Goal: Information Seeking & Learning: Learn about a topic

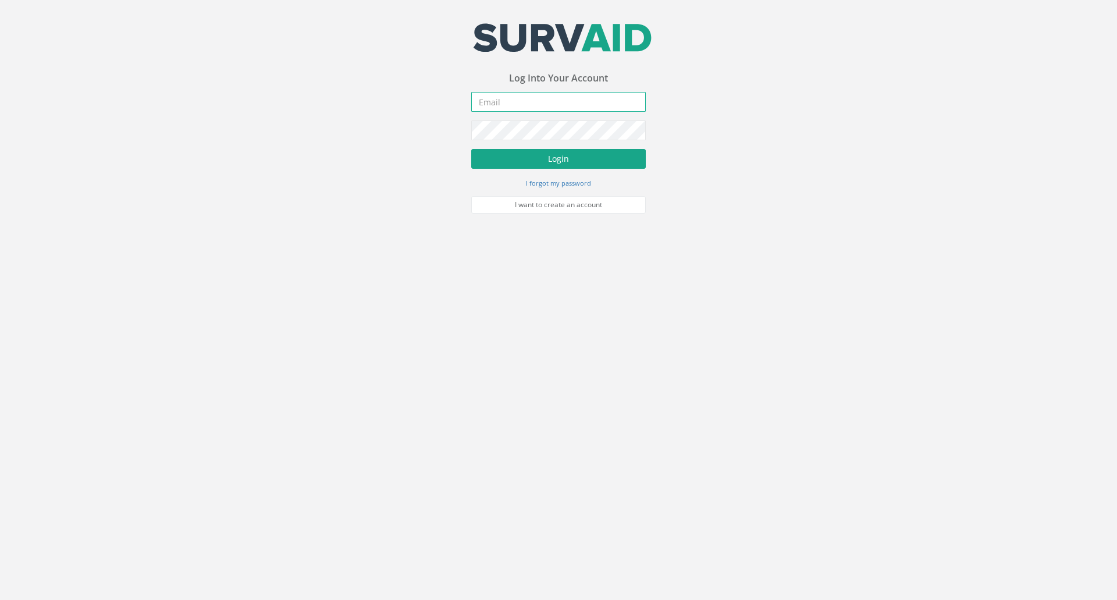
type input "[EMAIL_ADDRESS][PERSON_NAME][DOMAIN_NAME]"
click at [556, 159] on button "Login" at bounding box center [558, 159] width 175 height 20
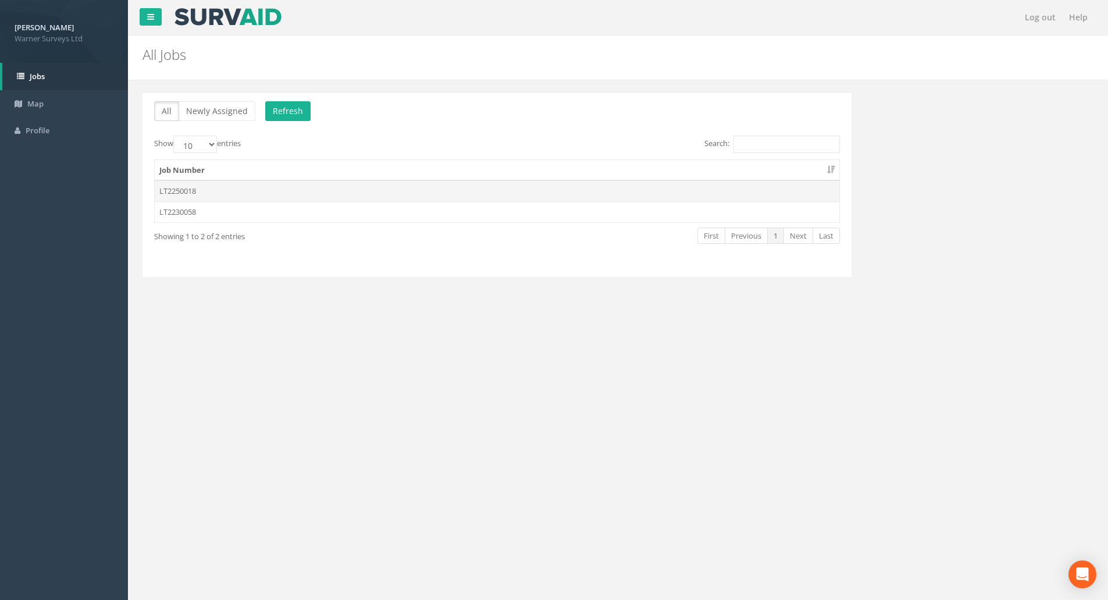
click at [195, 189] on td "LT2250018" at bounding box center [497, 190] width 685 height 21
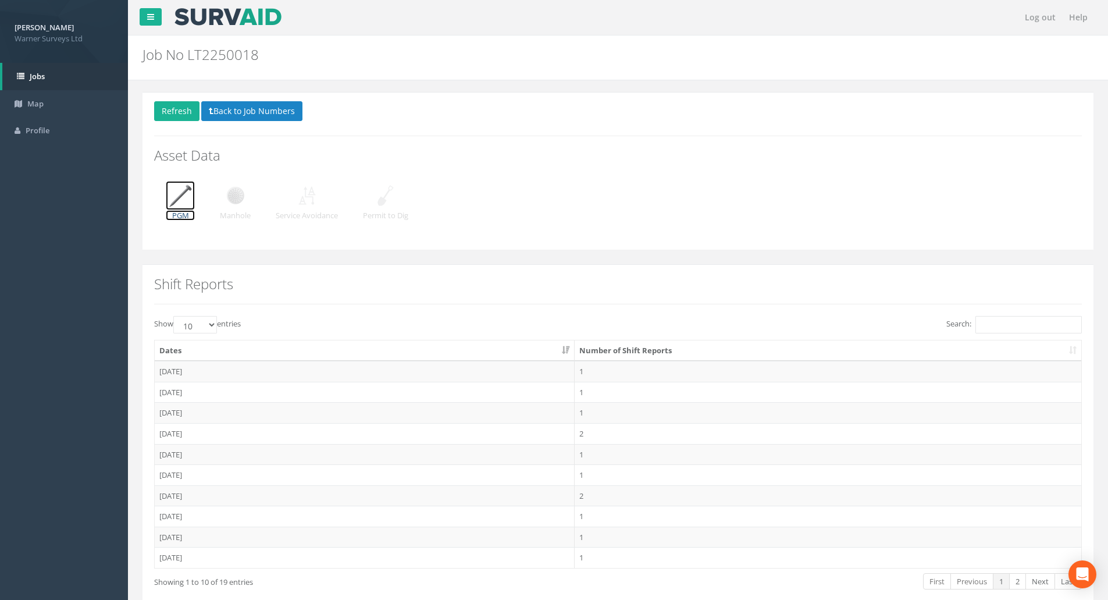
click at [191, 198] on img at bounding box center [180, 195] width 29 height 29
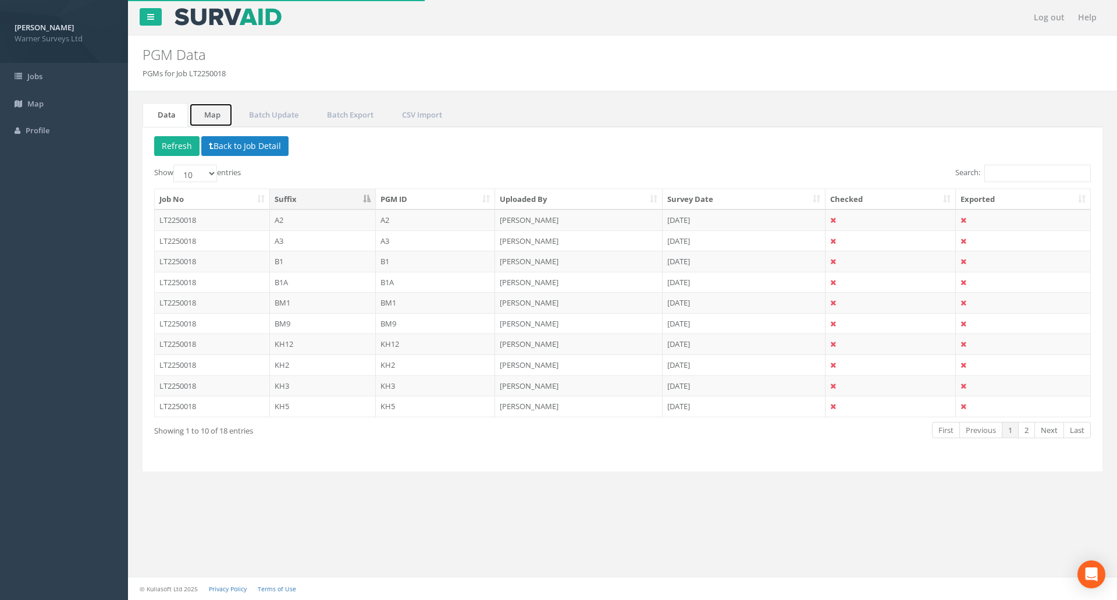
click at [212, 112] on link "Map" at bounding box center [211, 115] width 44 height 24
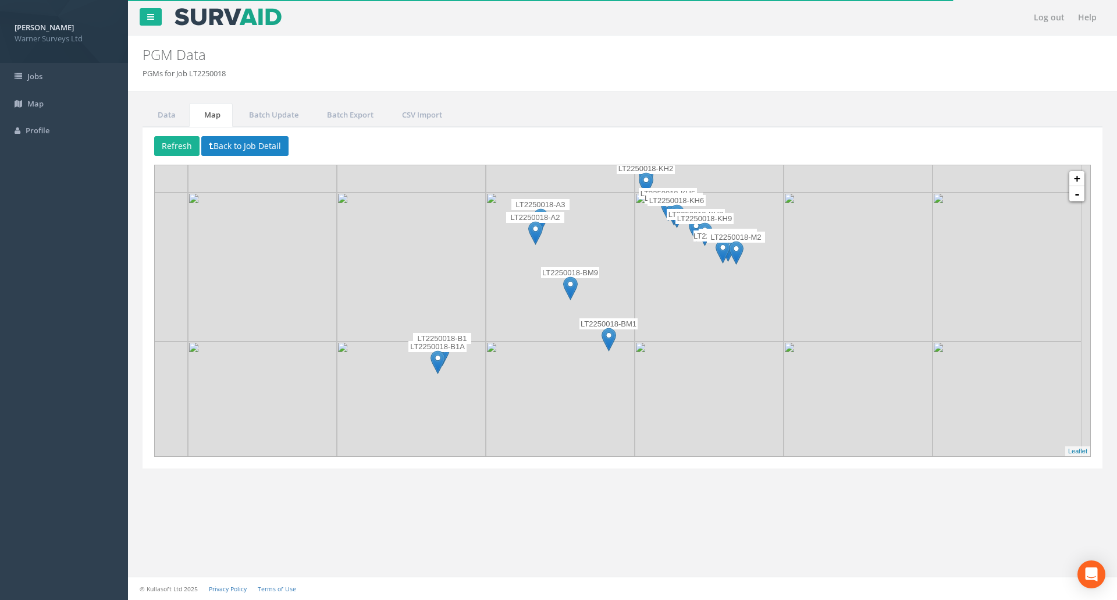
drag, startPoint x: 553, startPoint y: 396, endPoint x: 509, endPoint y: 328, distance: 81.5
click at [119, 113] on div at bounding box center [119, 113] width 0 height 0
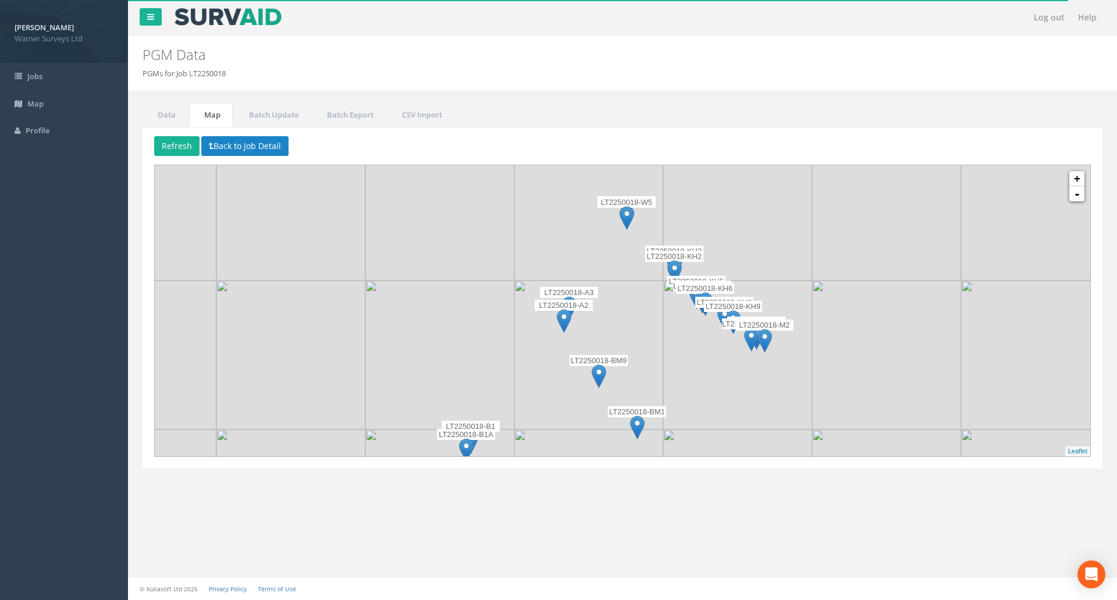
drag, startPoint x: 905, startPoint y: 284, endPoint x: 933, endPoint y: 344, distance: 66.4
click at [933, 344] on img at bounding box center [886, 354] width 149 height 149
click at [1076, 180] on link "+" at bounding box center [1076, 178] width 15 height 15
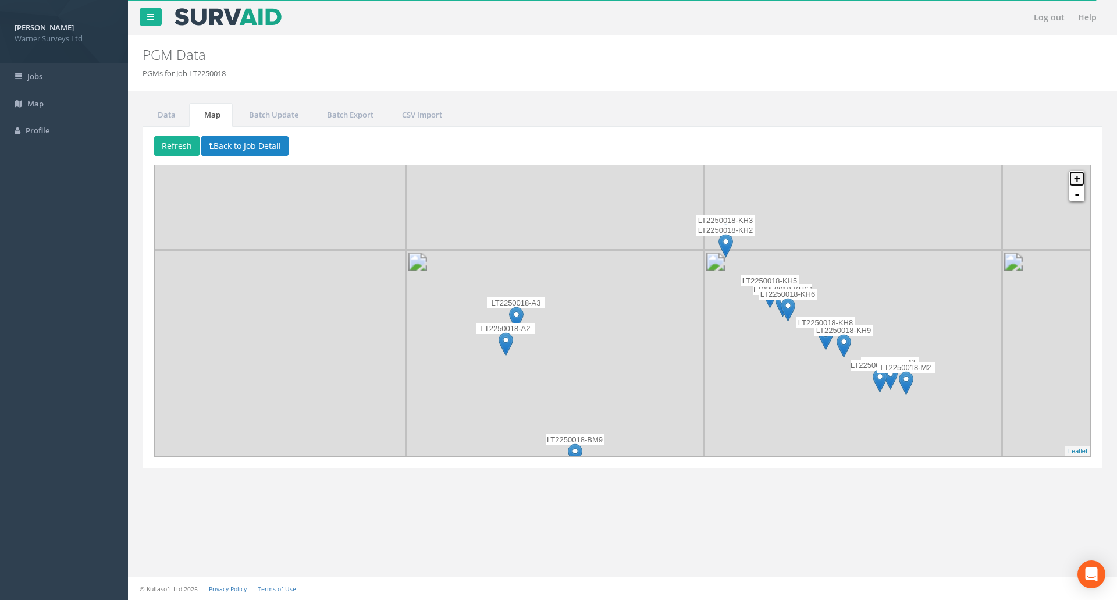
click at [1076, 180] on link "+" at bounding box center [1076, 178] width 15 height 15
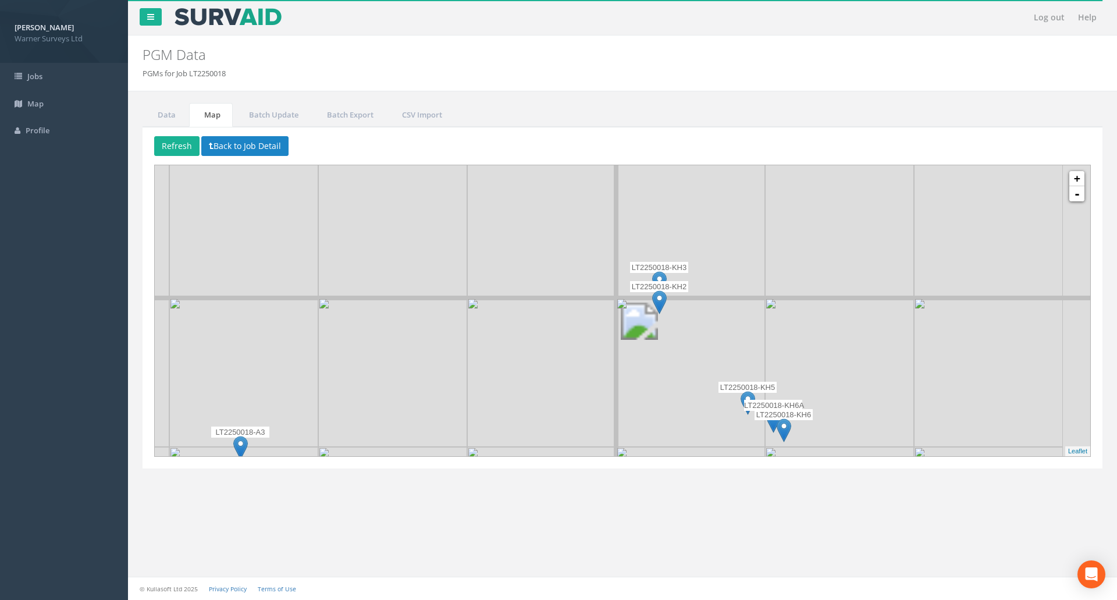
drag, startPoint x: 790, startPoint y: 298, endPoint x: 621, endPoint y: 406, distance: 200.9
click at [621, 406] on img at bounding box center [690, 372] width 149 height 149
click at [665, 298] on img at bounding box center [659, 302] width 15 height 24
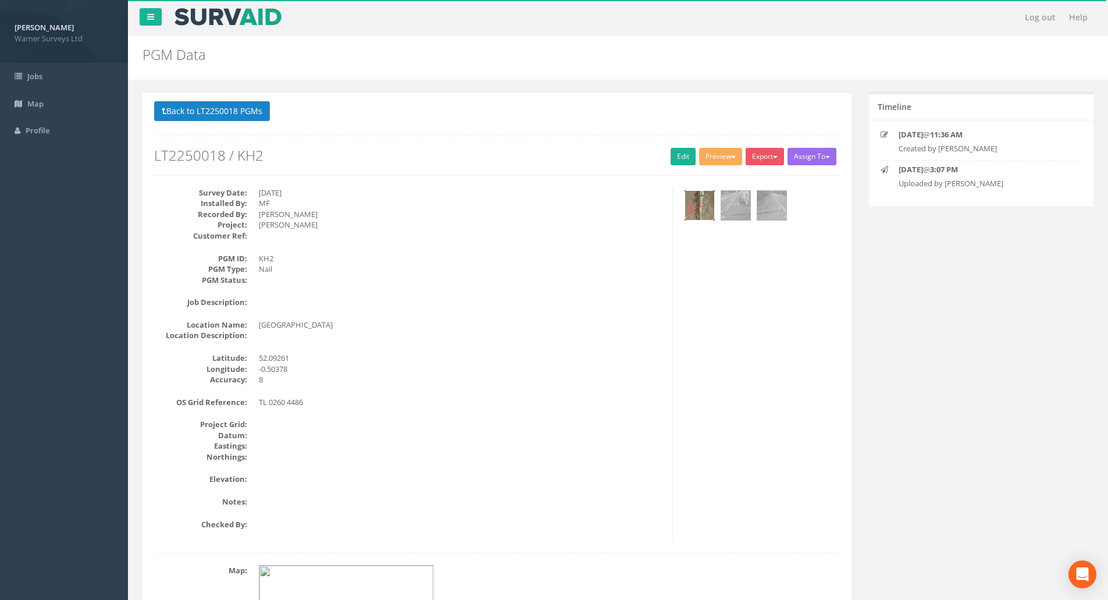
click at [706, 197] on img at bounding box center [699, 205] width 29 height 29
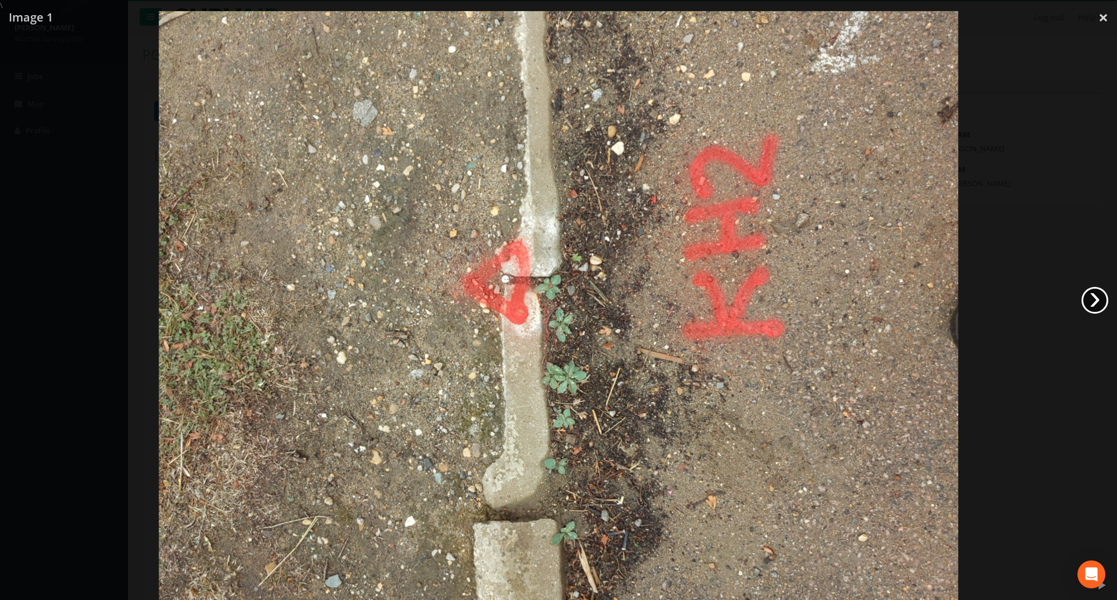
click at [1089, 300] on link "›" at bounding box center [1095, 300] width 27 height 27
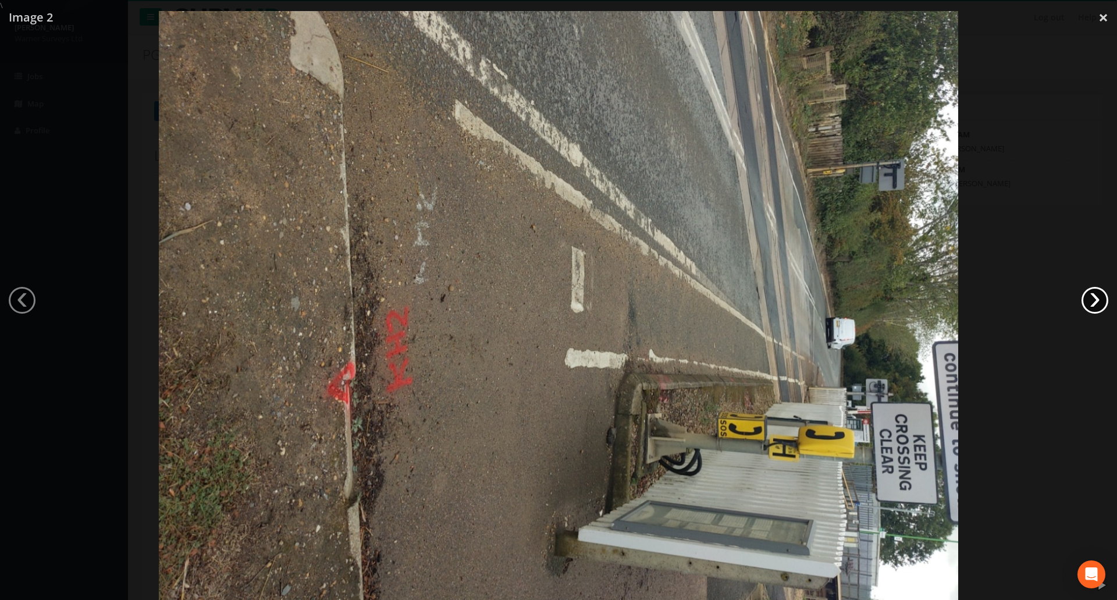
click at [1089, 300] on link "›" at bounding box center [1095, 300] width 27 height 27
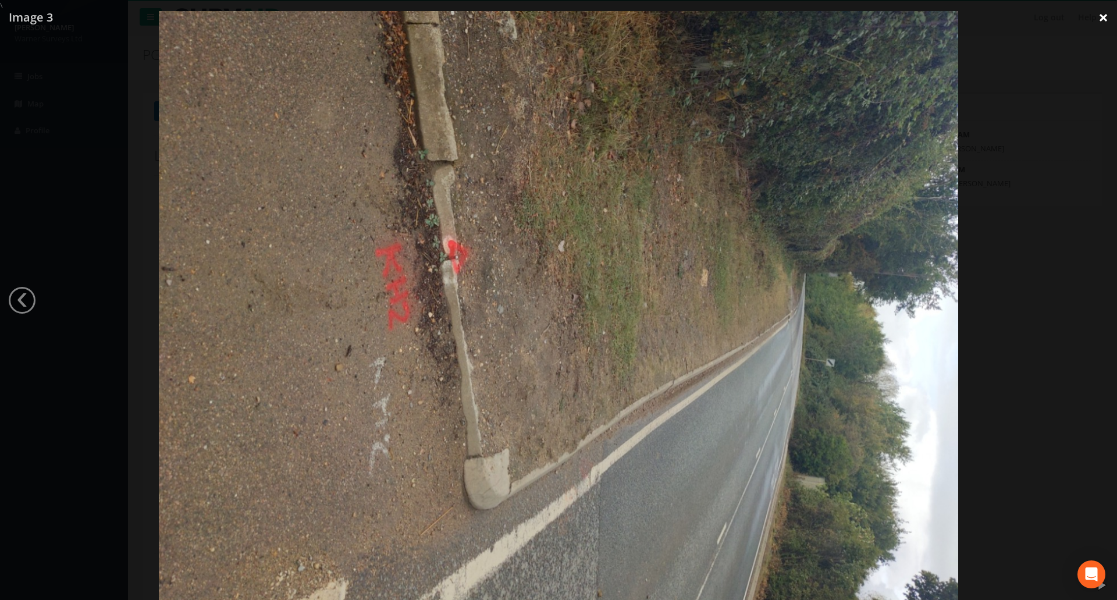
click at [1101, 16] on link "×" at bounding box center [1103, 17] width 27 height 35
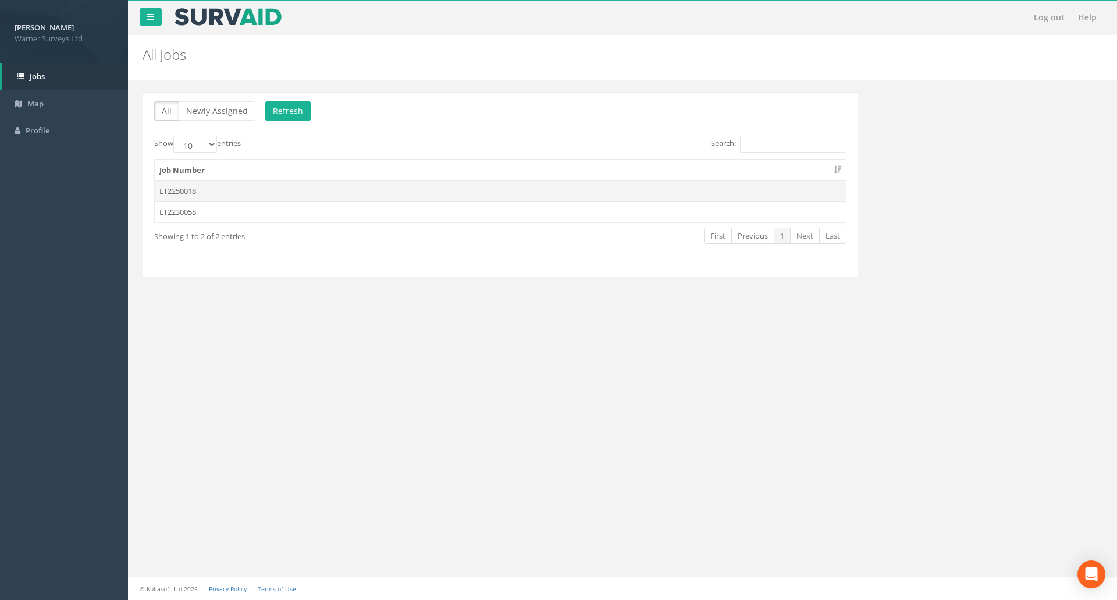
click at [185, 188] on td "LT2250018" at bounding box center [500, 190] width 691 height 21
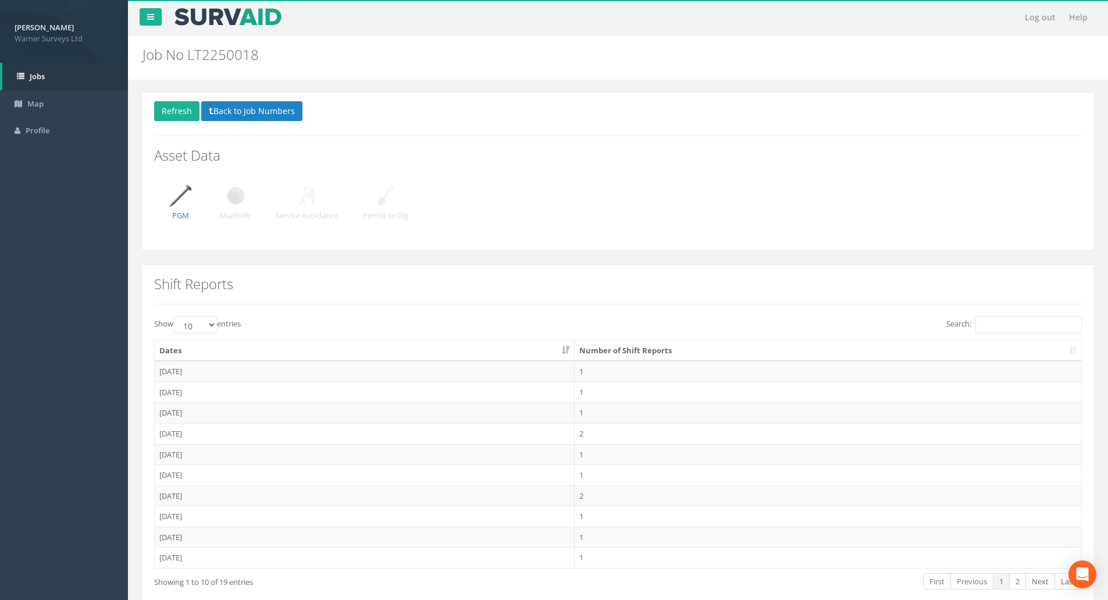
click at [165, 201] on div "Delete Refresh Back to Job Numbers Asset Data PGM Manhole Service Avoidance Per…" at bounding box center [618, 171] width 951 height 158
click at [175, 209] on img at bounding box center [180, 195] width 29 height 29
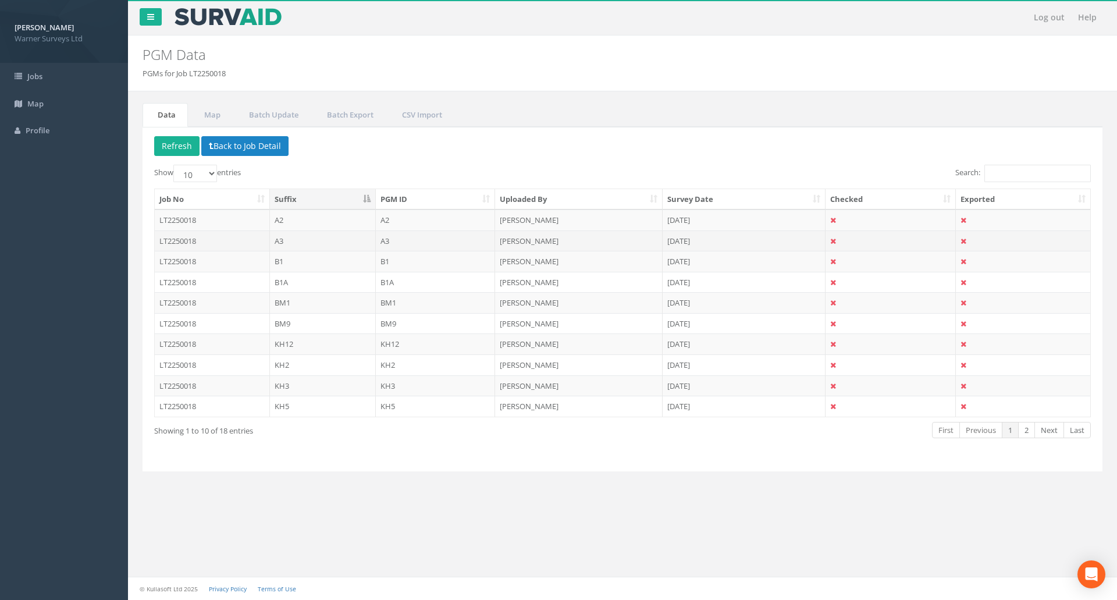
click at [192, 241] on td "LT2250018" at bounding box center [212, 240] width 115 height 21
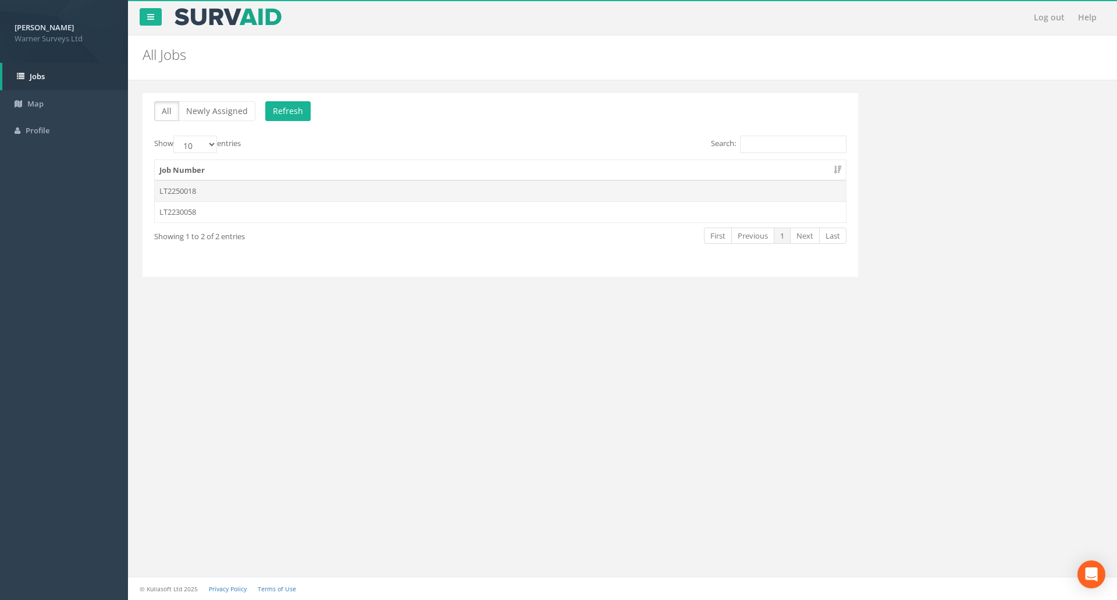
click at [178, 189] on td "LT2250018" at bounding box center [500, 190] width 691 height 21
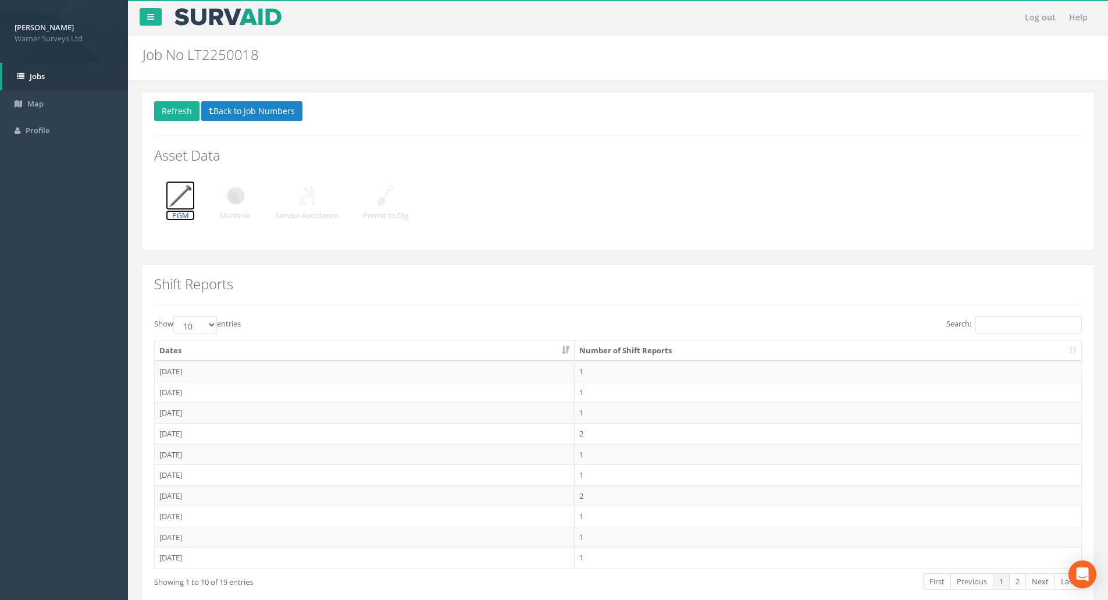
click at [179, 198] on img at bounding box center [180, 195] width 29 height 29
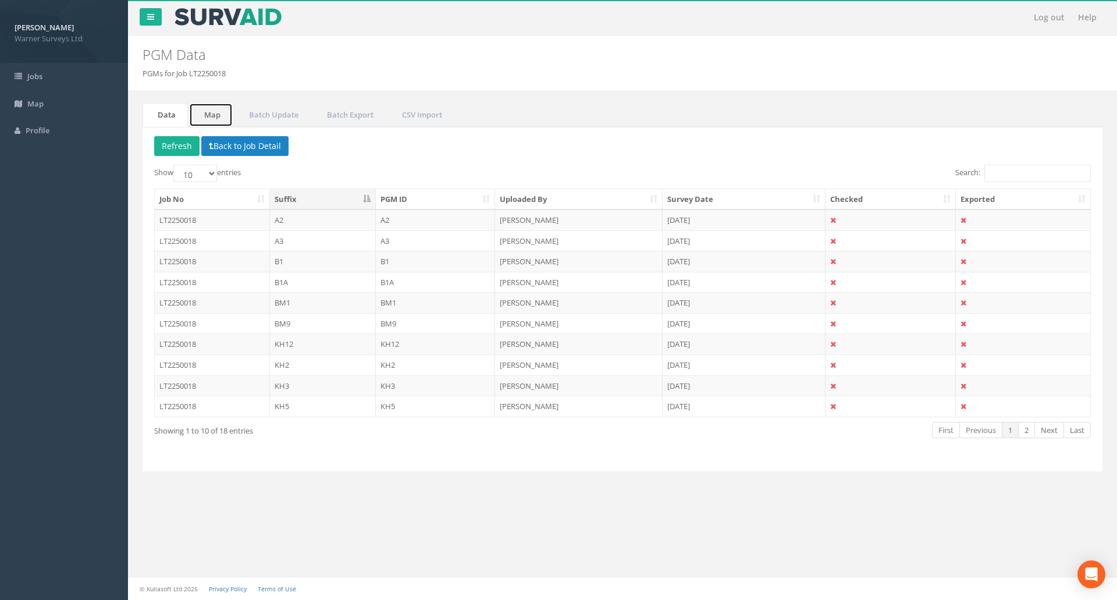
click at [214, 111] on link "Map" at bounding box center [211, 115] width 44 height 24
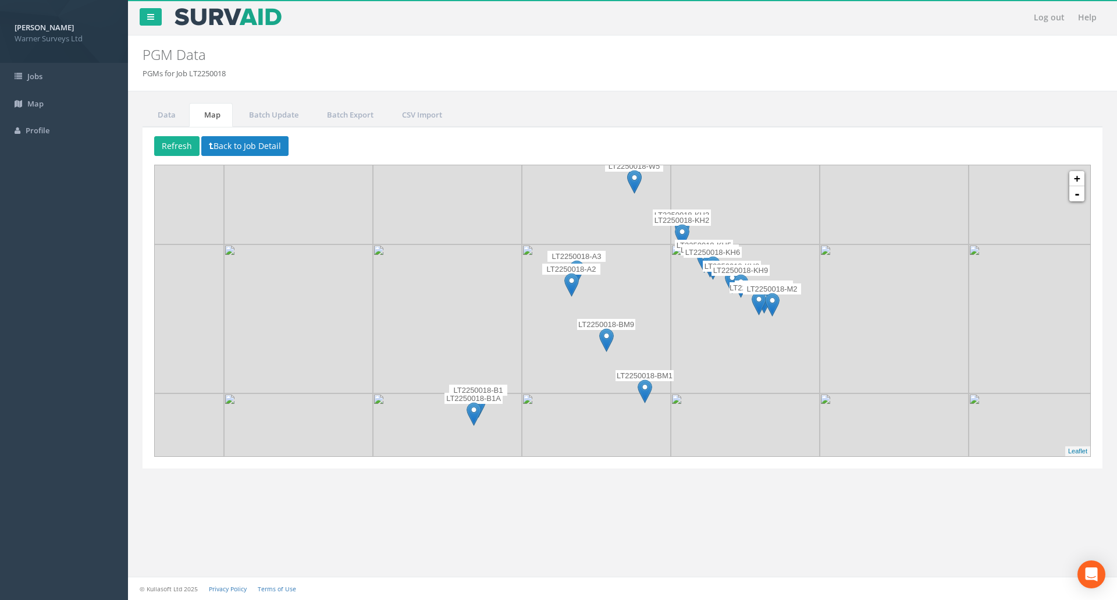
click at [646, 388] on img at bounding box center [645, 391] width 15 height 24
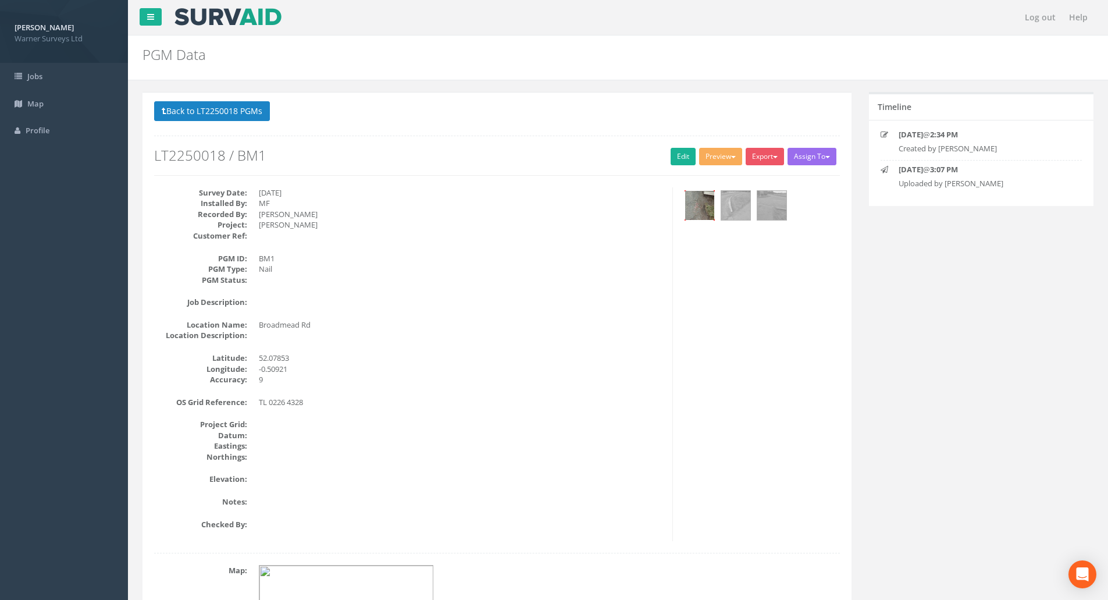
click at [705, 200] on img at bounding box center [699, 205] width 29 height 29
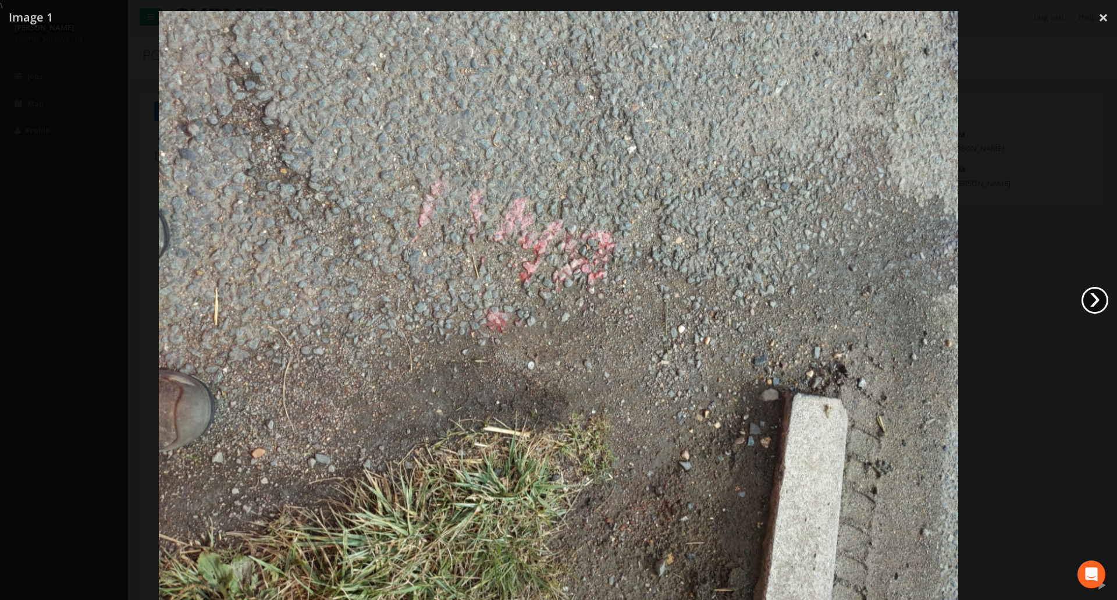
click at [1090, 304] on link "›" at bounding box center [1095, 300] width 27 height 27
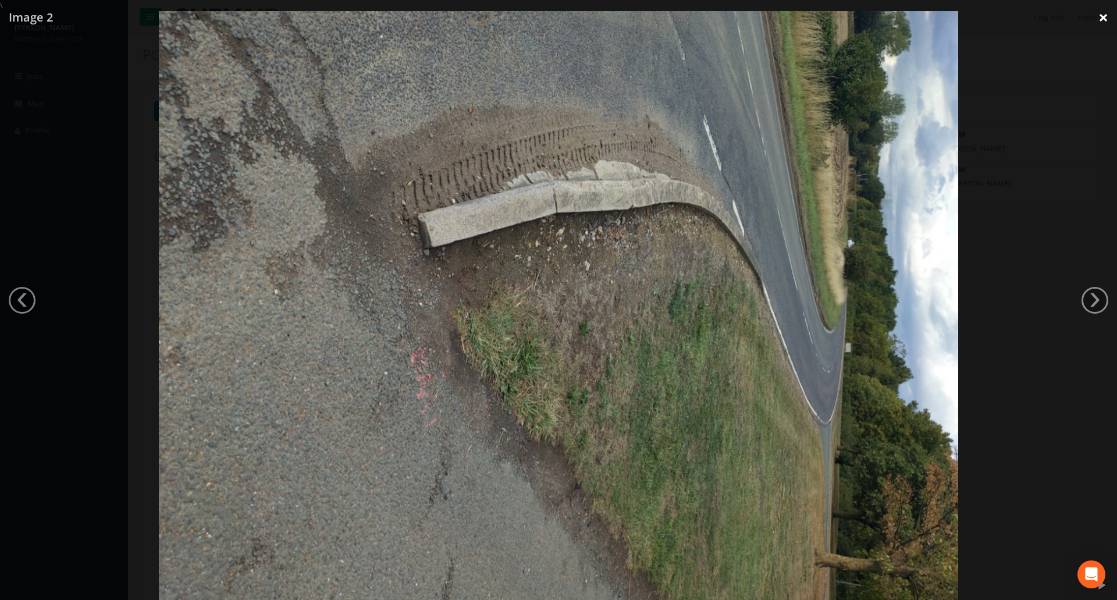
click at [1098, 17] on link "×" at bounding box center [1103, 17] width 27 height 35
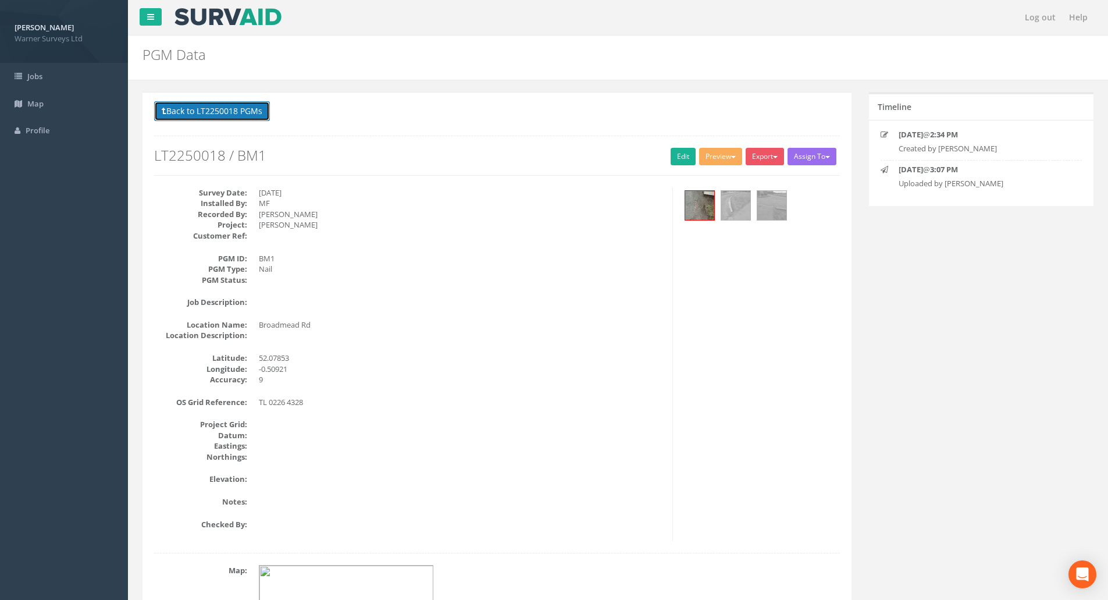
click at [184, 112] on button "Back to LT2250018 PGMs" at bounding box center [212, 111] width 116 height 20
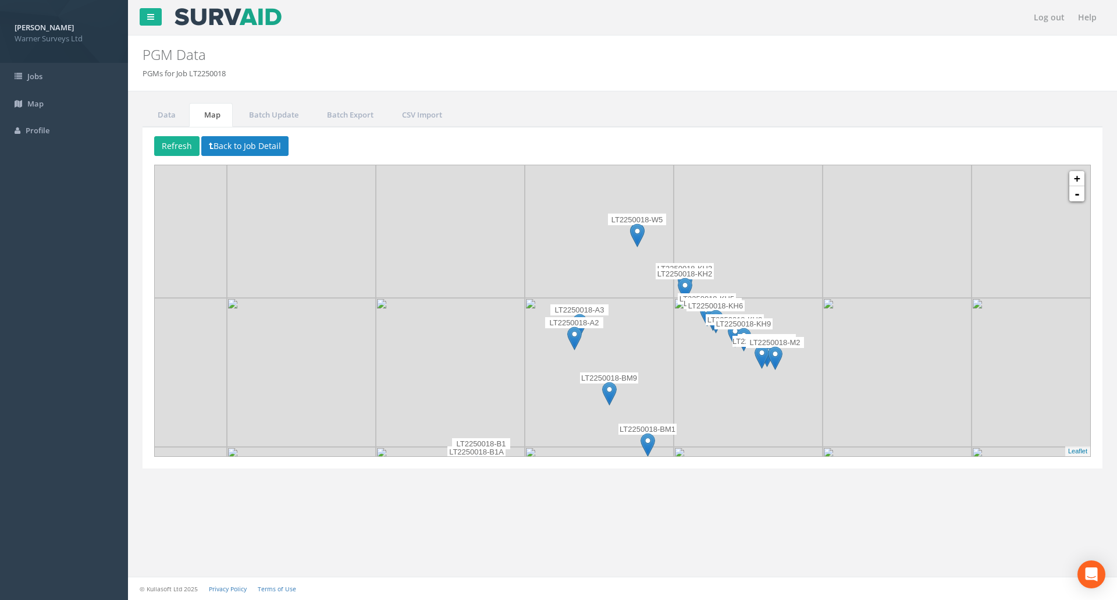
drag, startPoint x: 744, startPoint y: 374, endPoint x: 745, endPoint y: 392, distance: 18.1
click at [738, 394] on img at bounding box center [748, 372] width 149 height 149
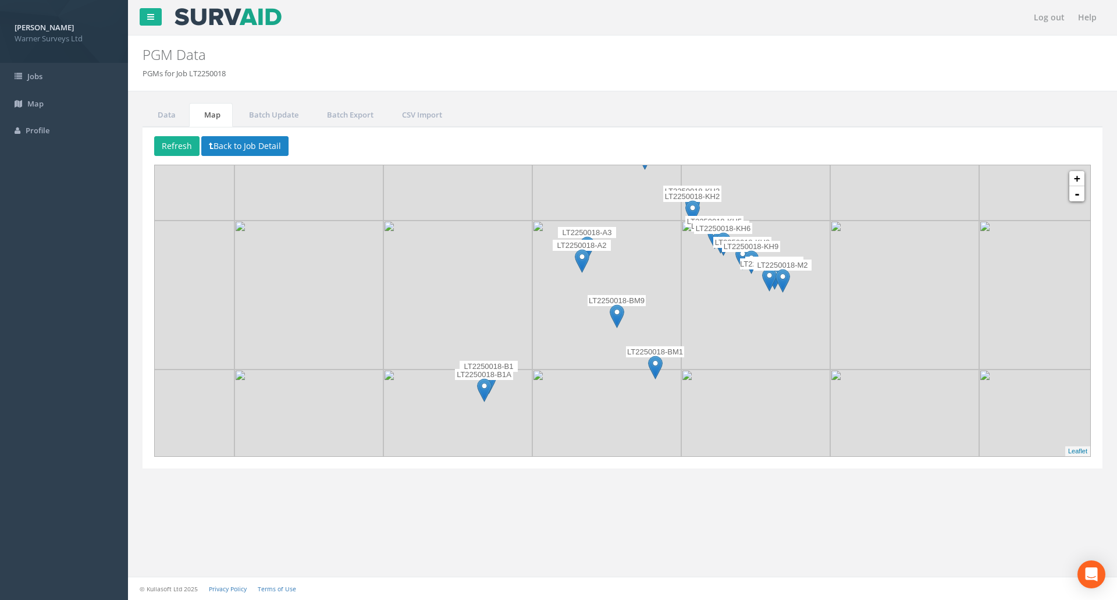
drag, startPoint x: 643, startPoint y: 335, endPoint x: 657, endPoint y: 243, distance: 92.5
click at [657, 243] on img at bounding box center [606, 295] width 149 height 149
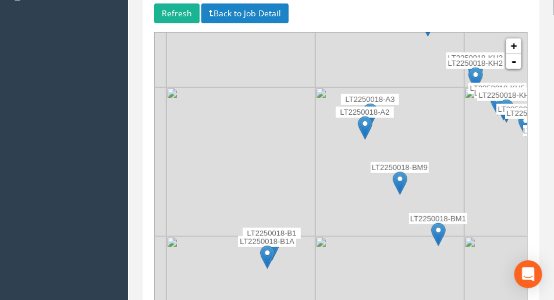
scroll to position [134, 0]
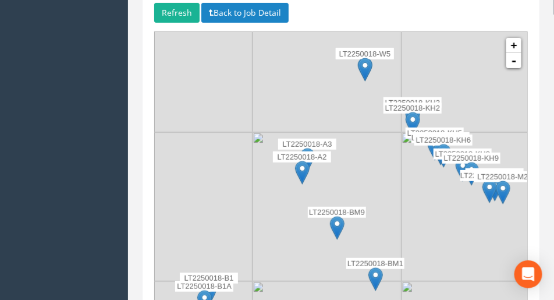
drag, startPoint x: 310, startPoint y: 158, endPoint x: 289, endPoint y: 163, distance: 21.6
click at [243, 202] on img at bounding box center [178, 206] width 149 height 149
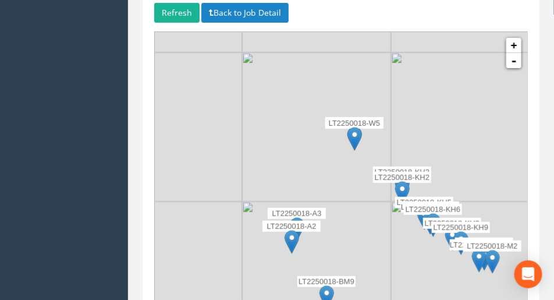
drag, startPoint x: 388, startPoint y: 166, endPoint x: 376, endPoint y: 165, distance: 11.1
click at [376, 172] on p "LT2250018-KH2" at bounding box center [402, 178] width 58 height 12
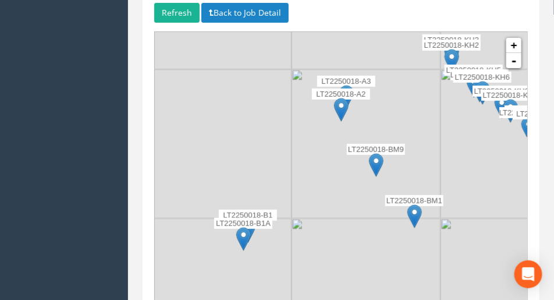
drag, startPoint x: 347, startPoint y: 136, endPoint x: 401, endPoint y: 51, distance: 100.7
click at [375, 76] on div "LT2250018-A3" at bounding box center [346, 93] width 58 height 35
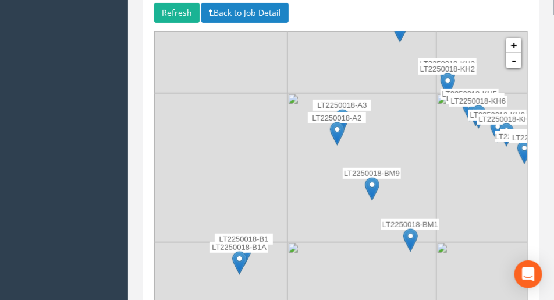
click at [340, 145] on img at bounding box center [337, 134] width 15 height 24
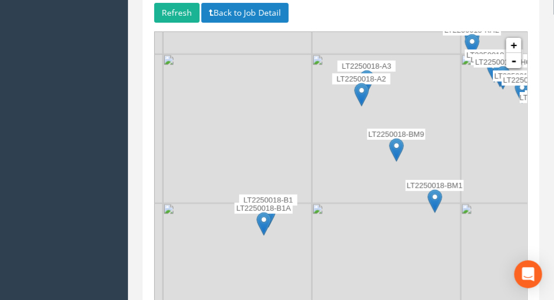
drag, startPoint x: 325, startPoint y: 171, endPoint x: 356, endPoint y: 118, distance: 61.5
click at [351, 132] on img at bounding box center [386, 128] width 149 height 149
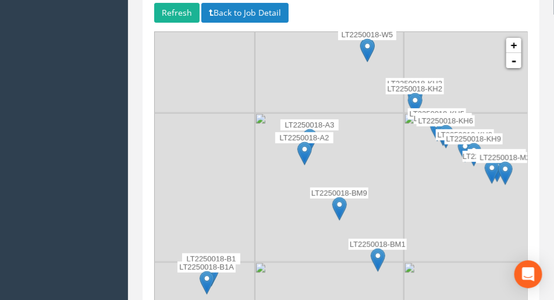
drag, startPoint x: 388, startPoint y: 121, endPoint x: 363, endPoint y: 152, distance: 40.2
click at [363, 152] on img at bounding box center [329, 187] width 149 height 149
click at [511, 62] on link "-" at bounding box center [513, 60] width 15 height 15
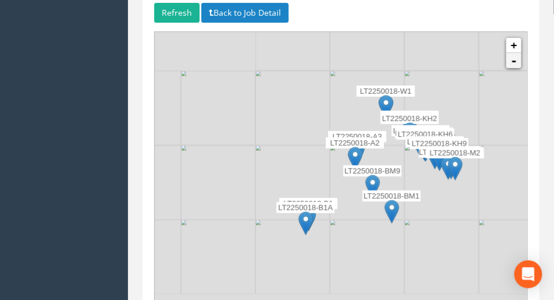
scroll to position [157, 0]
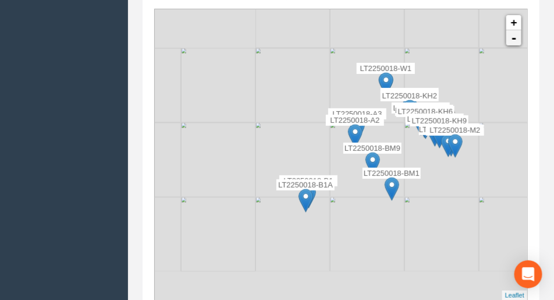
click at [147, 83] on div at bounding box center [147, 83] width 0 height 0
click at [511, 62] on img at bounding box center [516, 85] width 74 height 74
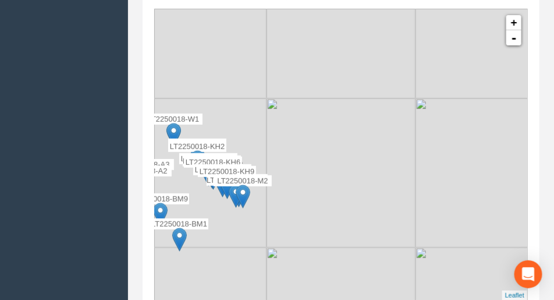
drag, startPoint x: 480, startPoint y: 84, endPoint x: 268, endPoint y: 136, distance: 218.5
click at [268, 136] on img at bounding box center [340, 172] width 149 height 149
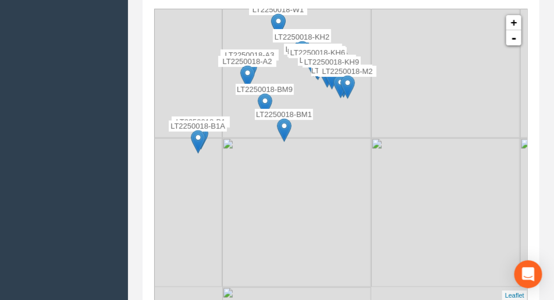
drag, startPoint x: 356, startPoint y: 143, endPoint x: 393, endPoint y: 94, distance: 61.0
click at [393, 94] on img at bounding box center [445, 63] width 149 height 149
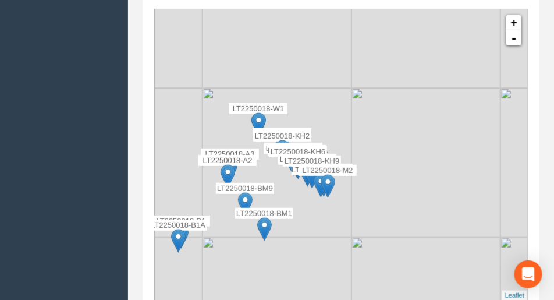
drag, startPoint x: 380, startPoint y: 125, endPoint x: 360, endPoint y: 225, distance: 102.7
click at [360, 225] on img at bounding box center [425, 162] width 149 height 149
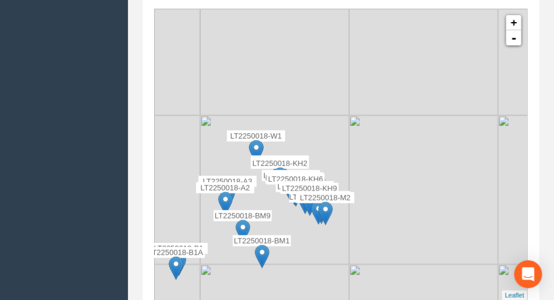
drag, startPoint x: 363, startPoint y: 72, endPoint x: 361, endPoint y: 108, distance: 35.6
click at [361, 108] on img at bounding box center [423, 40] width 149 height 149
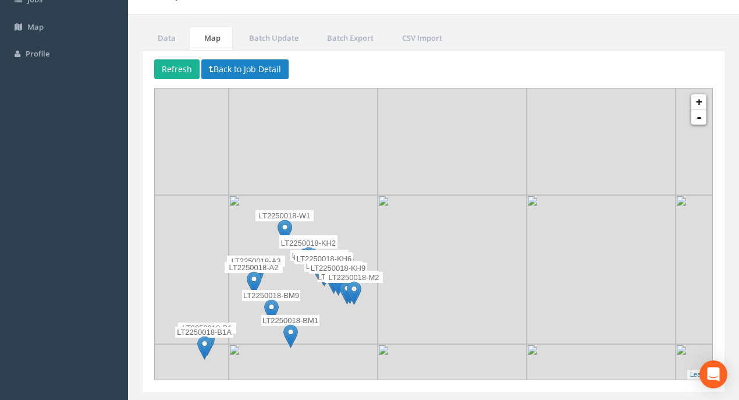
scroll to position [77, 0]
drag, startPoint x: 169, startPoint y: 38, endPoint x: 176, endPoint y: 47, distance: 11.2
click at [169, 38] on link "Data" at bounding box center [165, 38] width 45 height 24
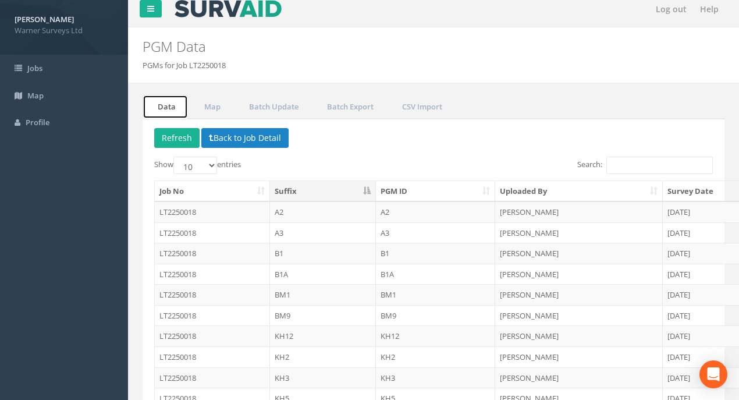
scroll to position [0, 0]
